Goal: Task Accomplishment & Management: Manage account settings

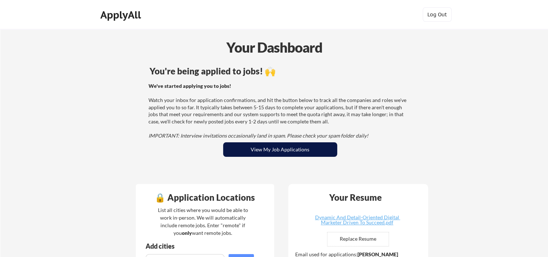
click at [258, 150] on button "View My Job Applications" at bounding box center [280, 149] width 114 height 14
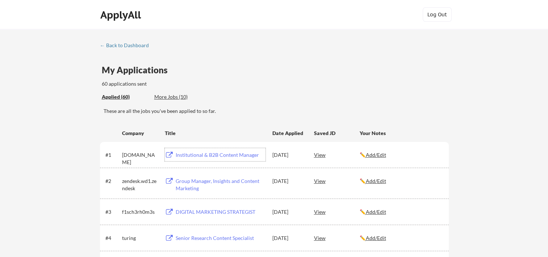
click at [217, 152] on div "Institutional & B2B Content Manager" at bounding box center [221, 154] width 90 height 7
click at [209, 181] on div "Group Manager, Insights and Content Marketing" at bounding box center [221, 184] width 90 height 14
click at [201, 210] on div "DIGITAL MARKETING STRATEGIST" at bounding box center [221, 211] width 90 height 7
click at [131, 46] on div "← Back to Dashboard" at bounding box center [127, 45] width 54 height 5
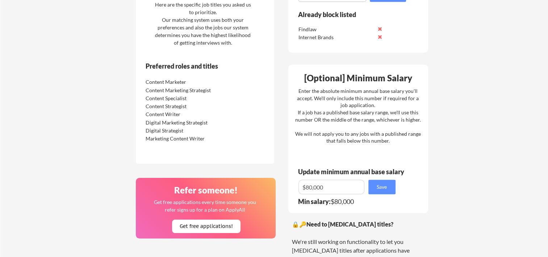
scroll to position [435, 0]
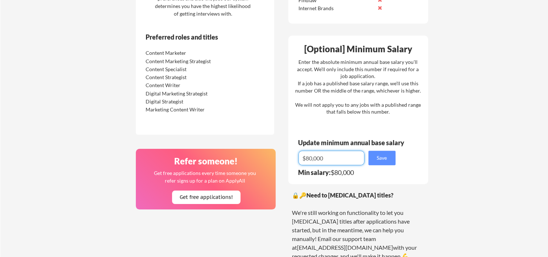
click at [310, 158] on input "input" at bounding box center [332, 157] width 66 height 14
type input "$85,000"
click at [383, 161] on button "Save" at bounding box center [382, 157] width 27 height 14
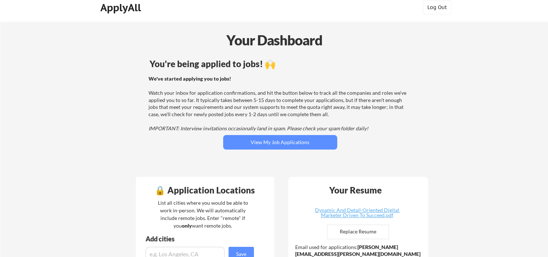
scroll to position [0, 0]
